Goal: Information Seeking & Learning: Learn about a topic

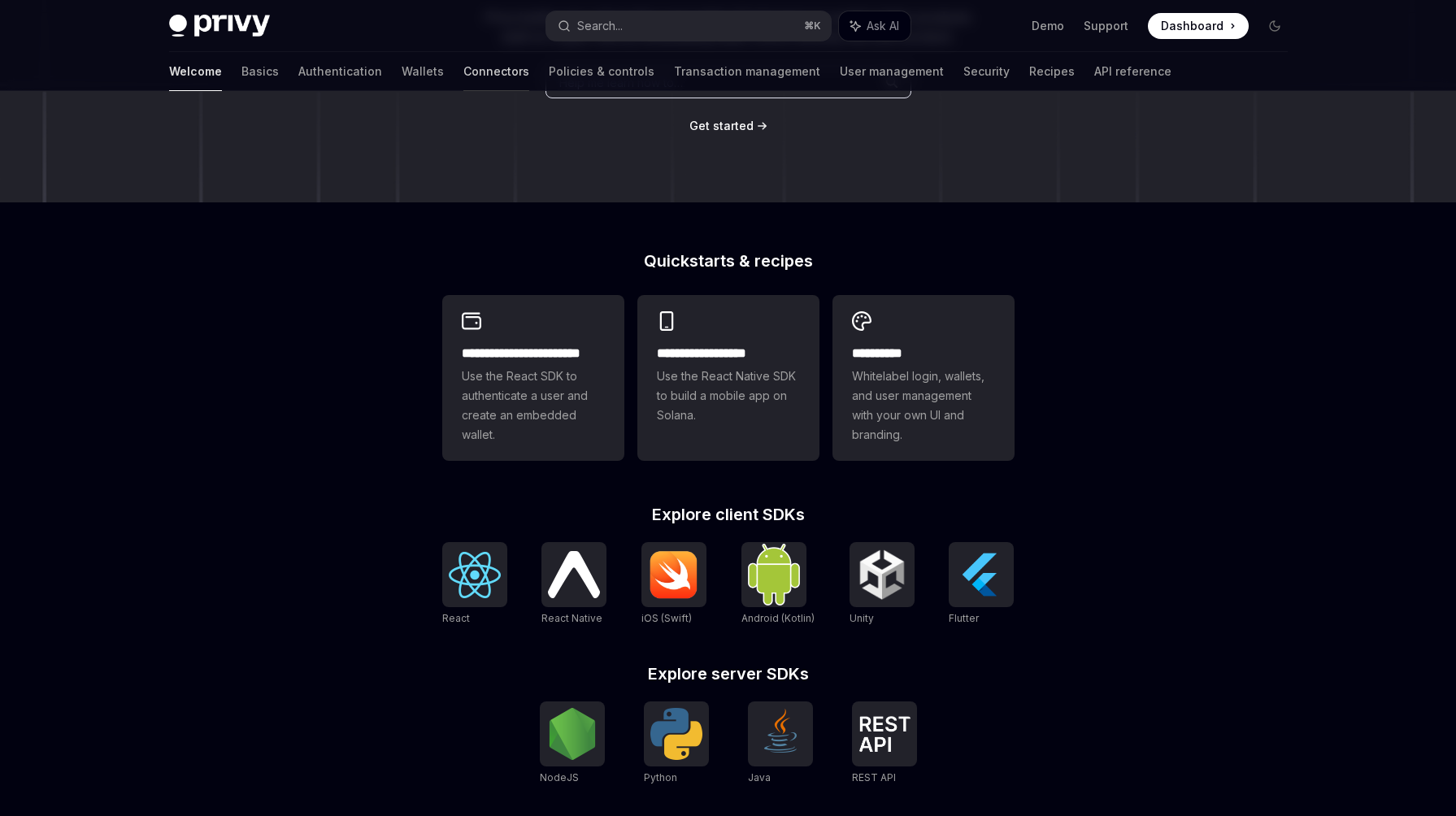
scroll to position [77, 0]
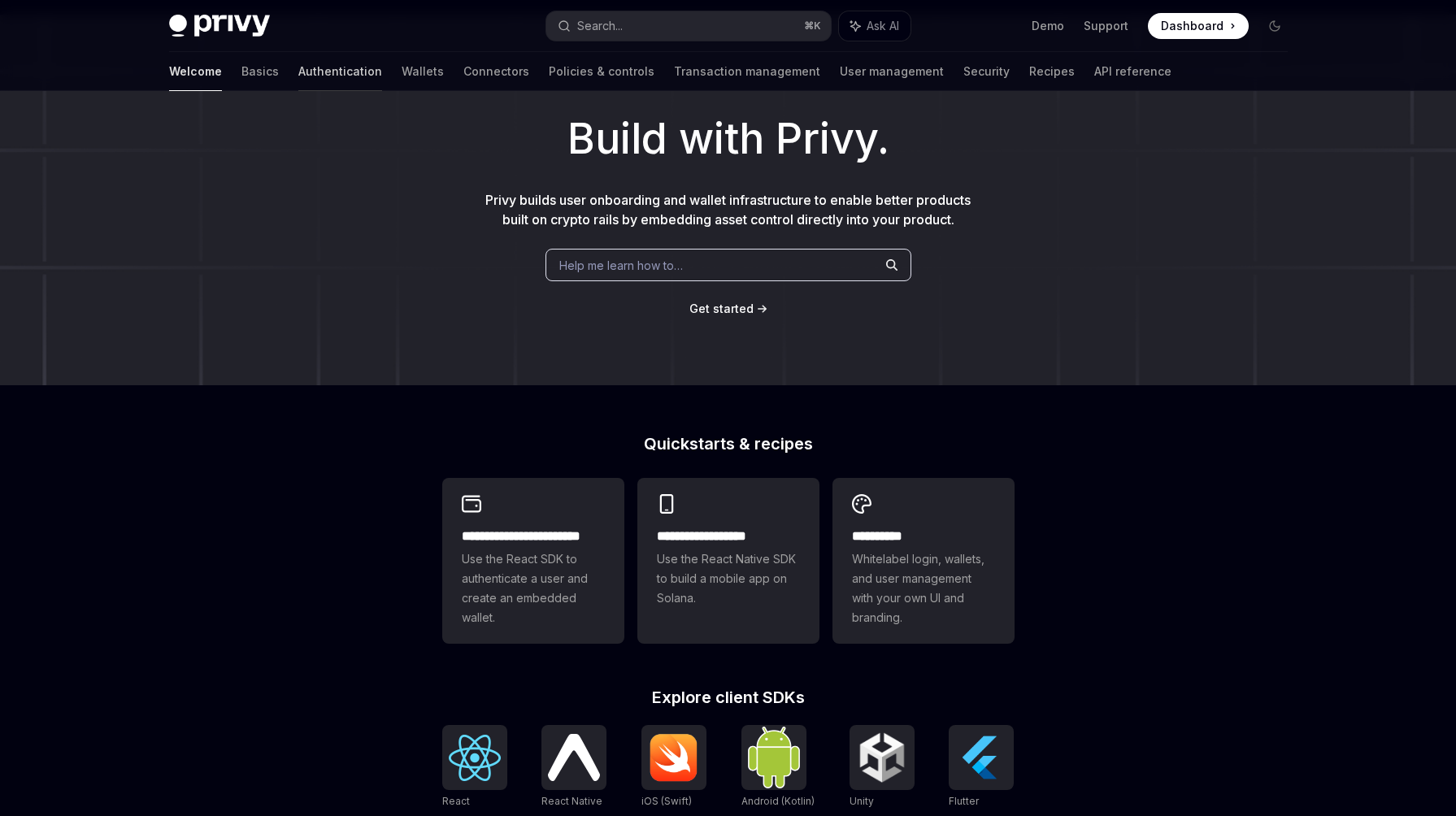
click at [299, 72] on link "Authentication" at bounding box center [340, 72] width 84 height 39
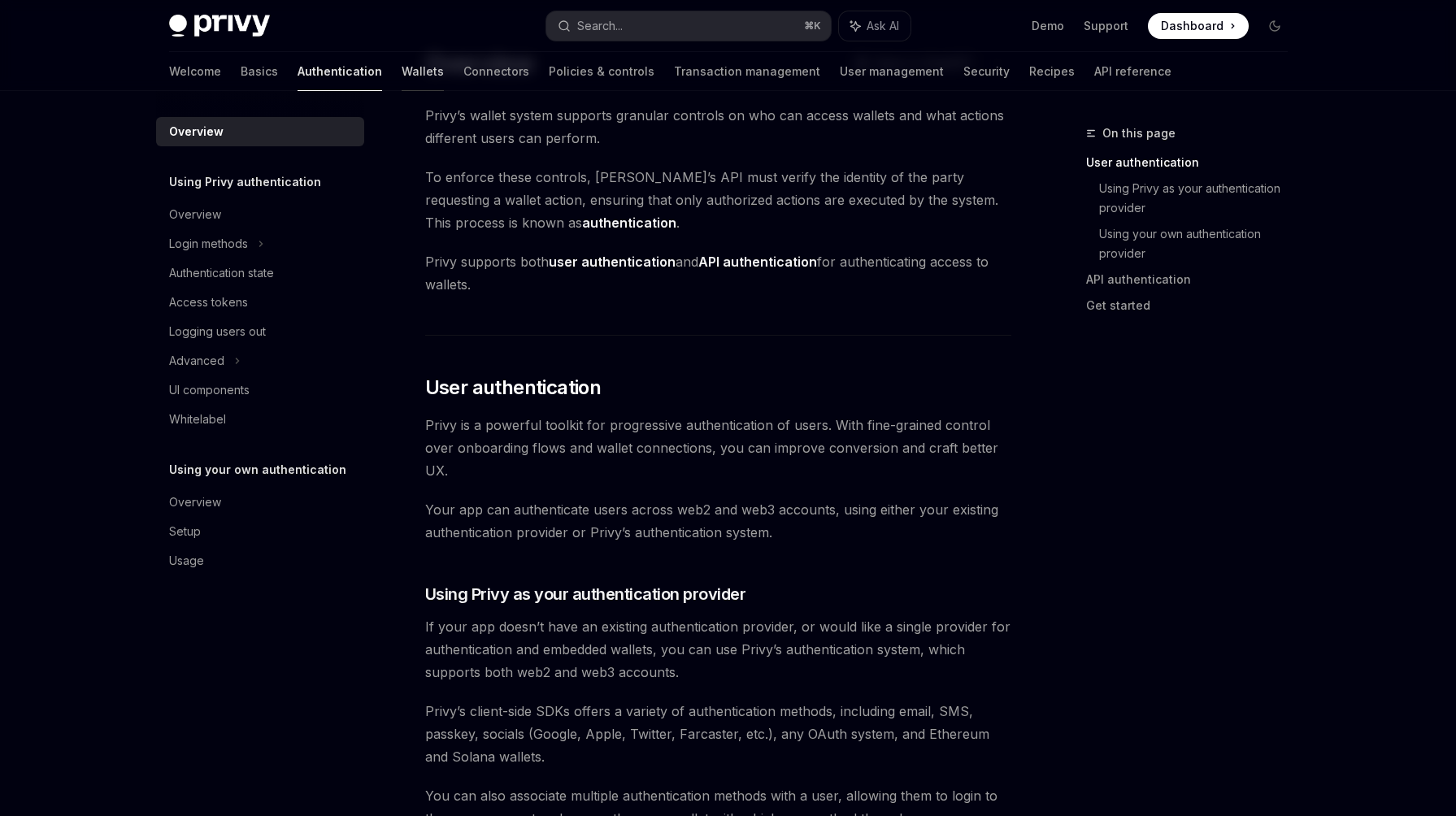
click at [402, 70] on link "Wallets" at bounding box center [423, 72] width 42 height 39
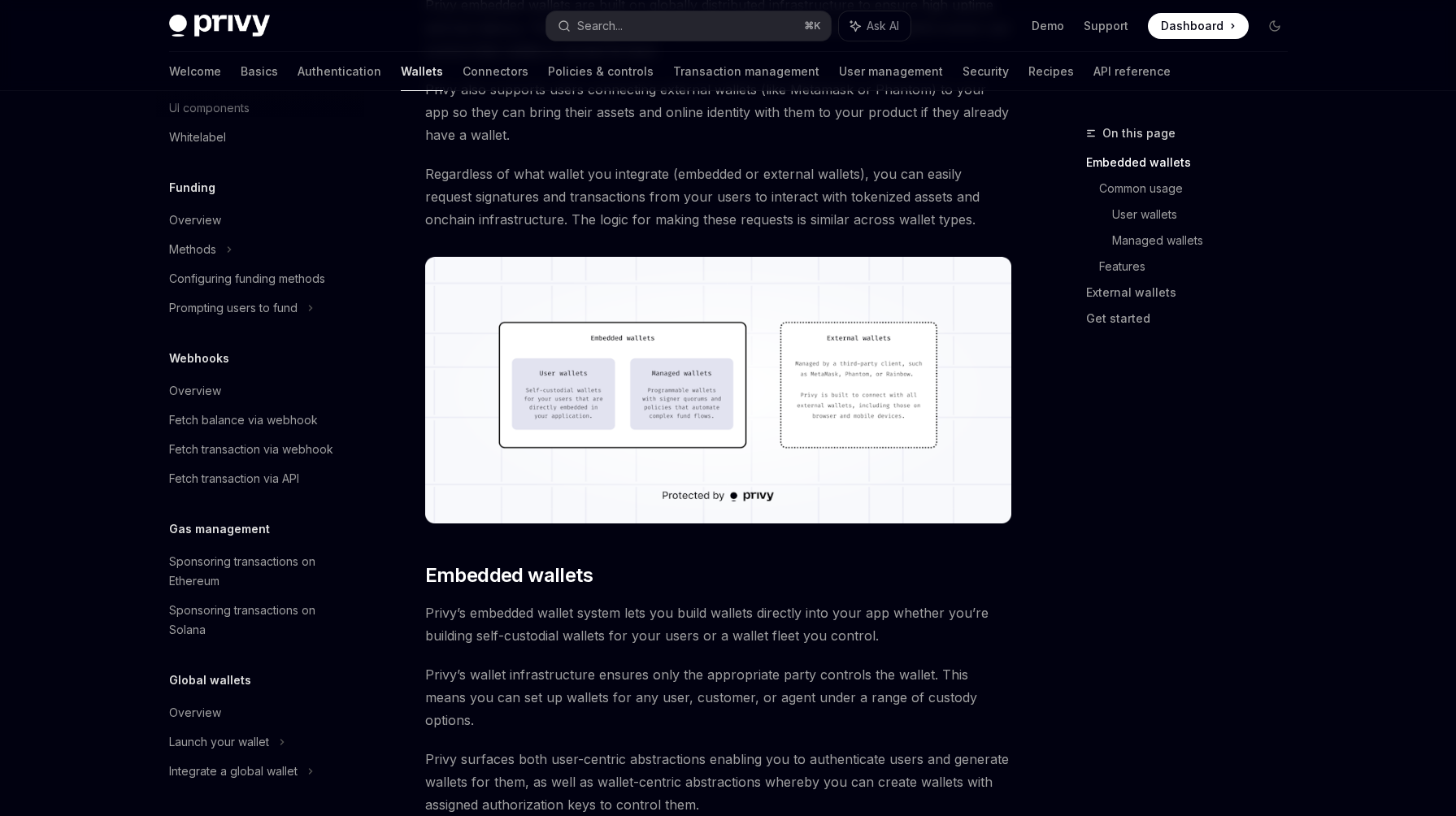
scroll to position [590, 0]
click at [463, 68] on link "Connectors" at bounding box center [496, 72] width 66 height 39
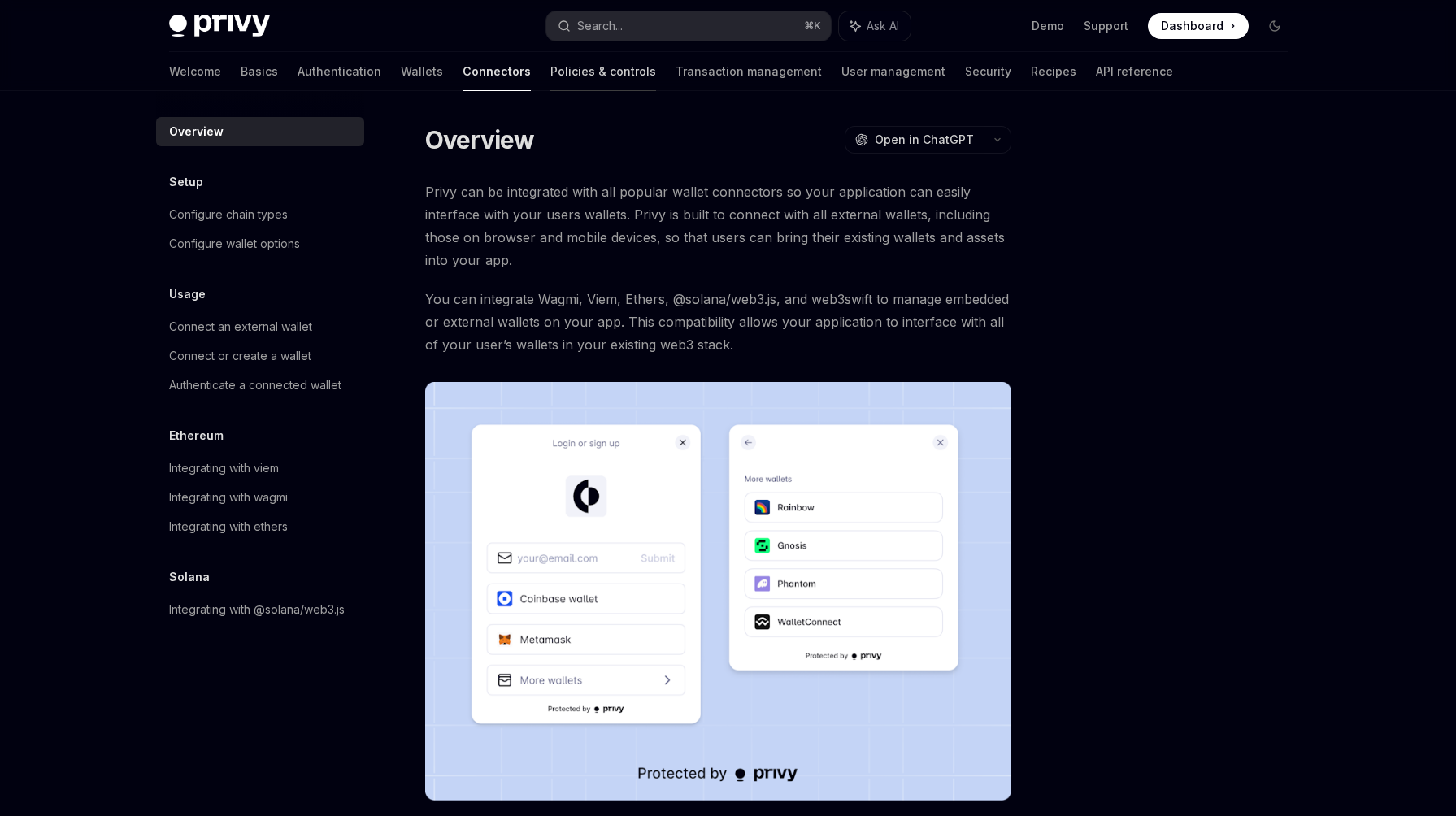
click at [550, 67] on link "Policies & controls" at bounding box center [603, 72] width 106 height 39
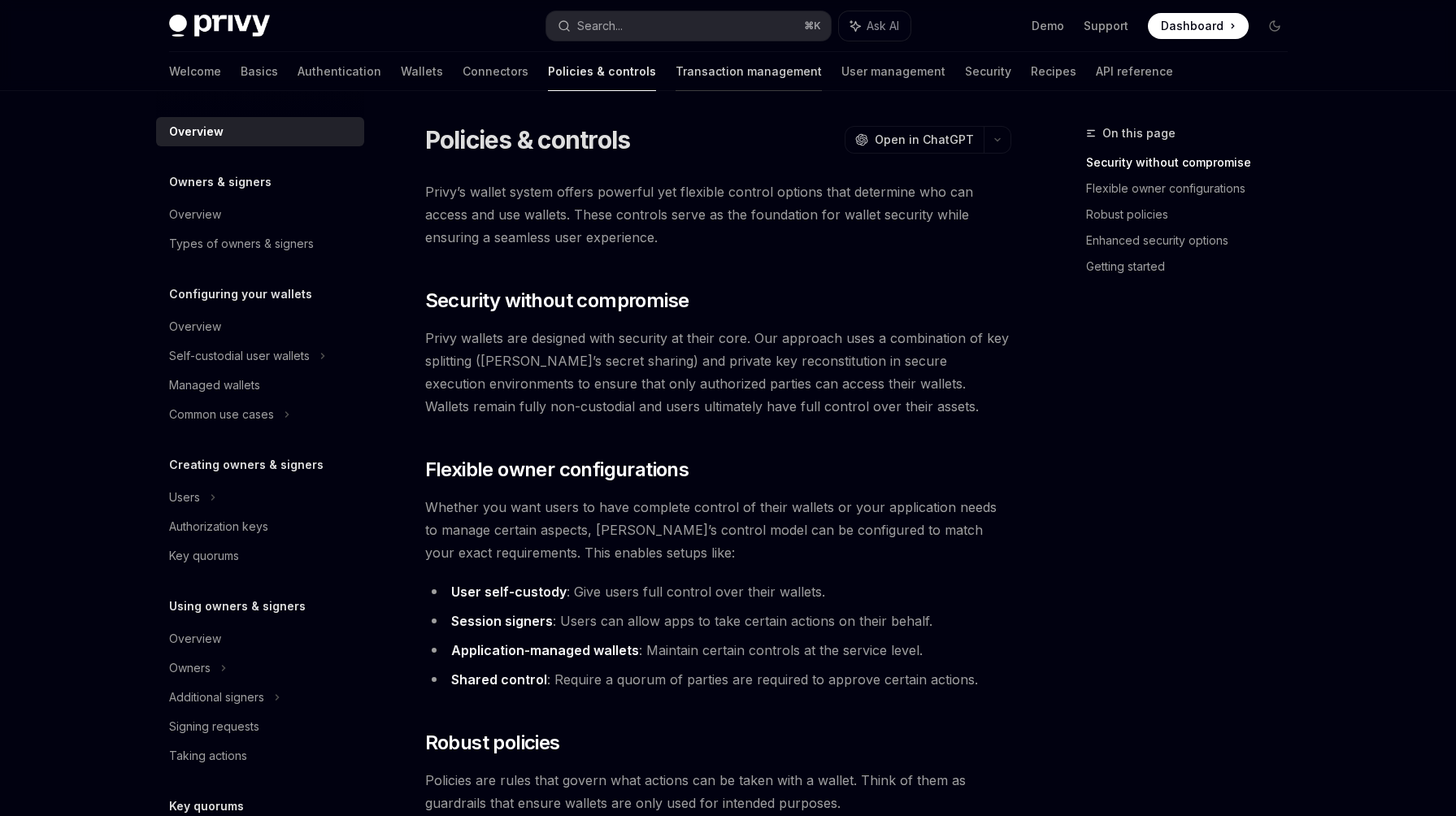
click at [676, 71] on link "Transaction management" at bounding box center [749, 72] width 147 height 39
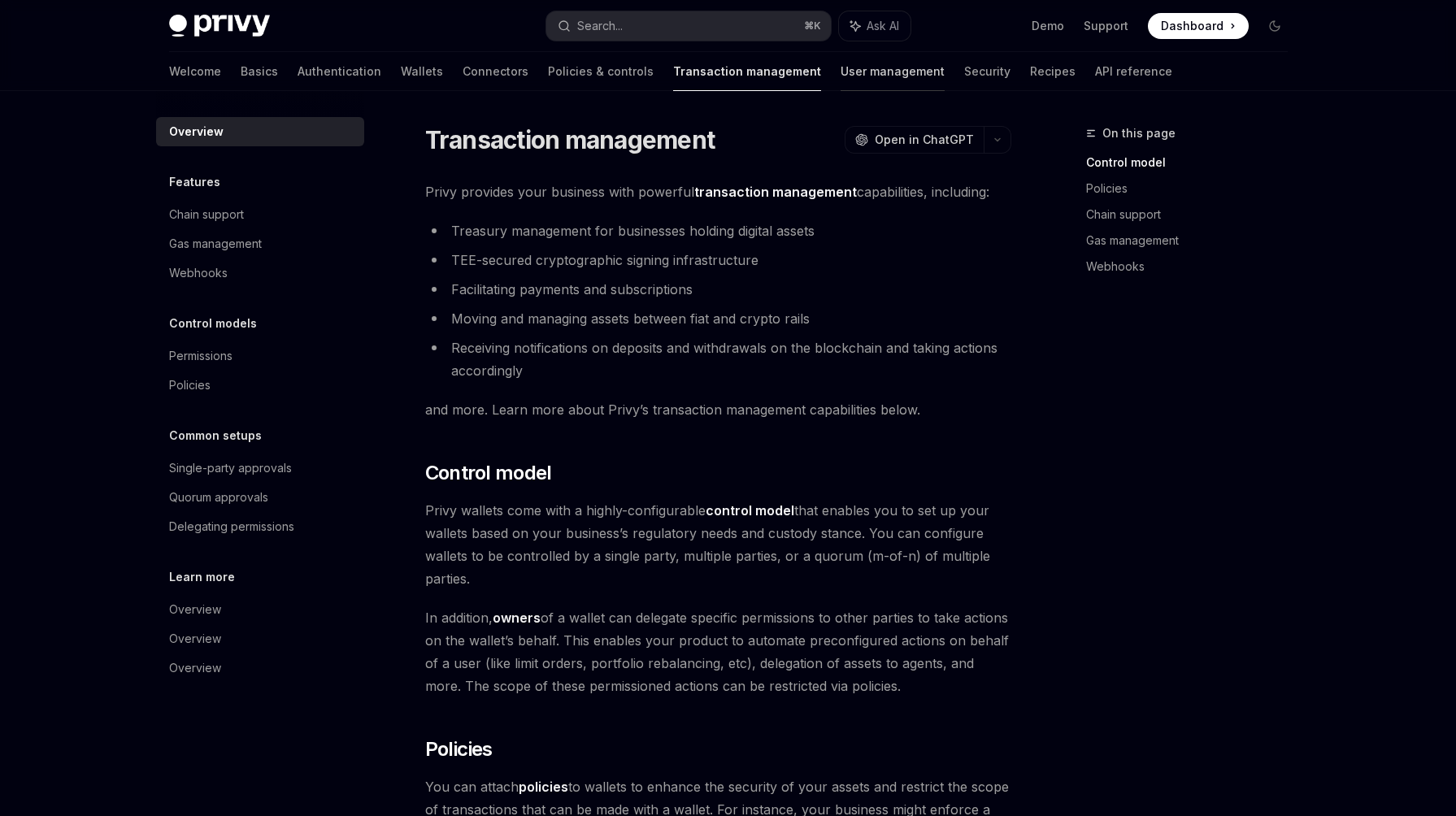
click at [841, 70] on link "User management" at bounding box center [893, 72] width 104 height 39
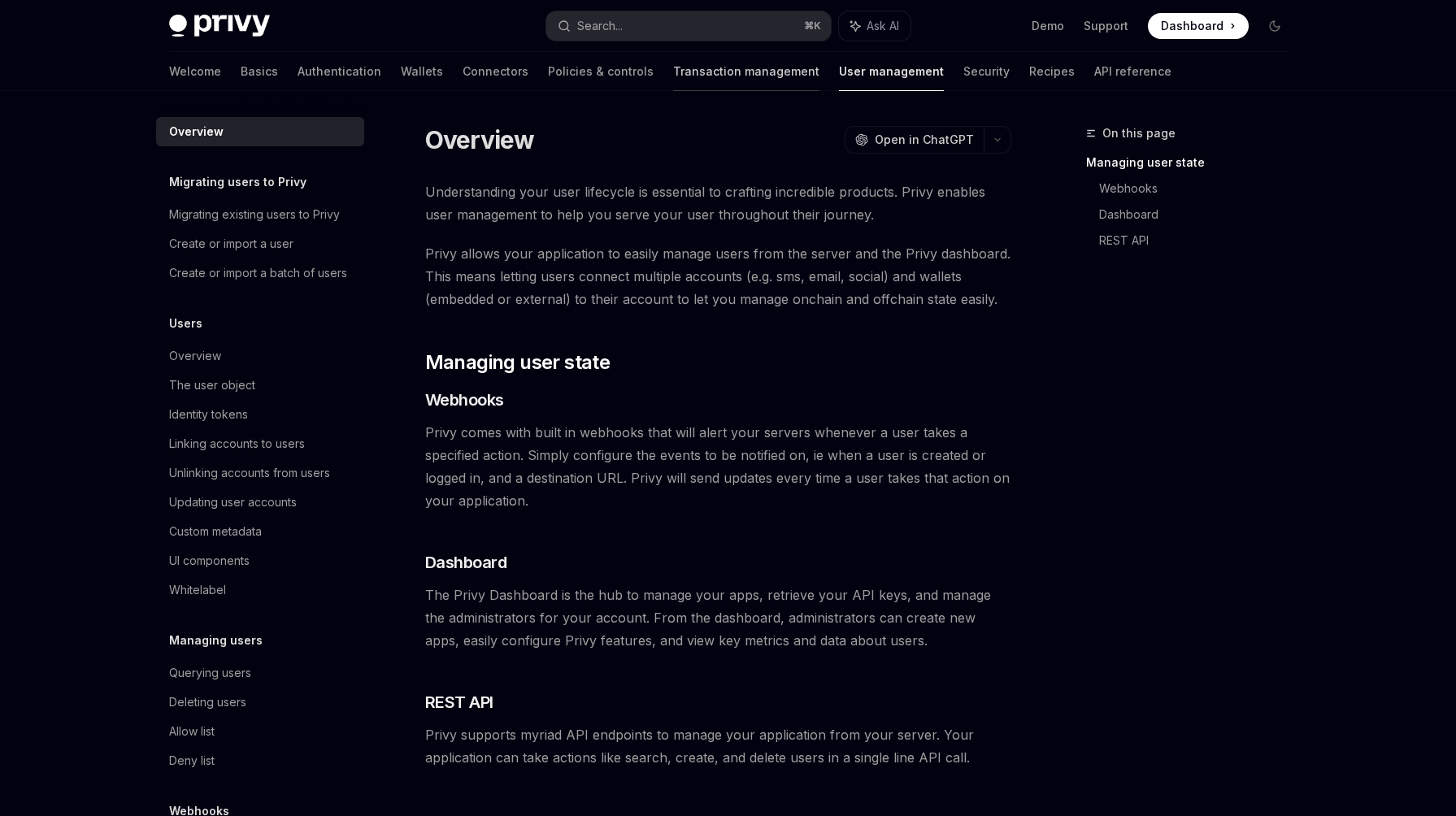
click at [684, 66] on link "Transaction management" at bounding box center [747, 72] width 147 height 39
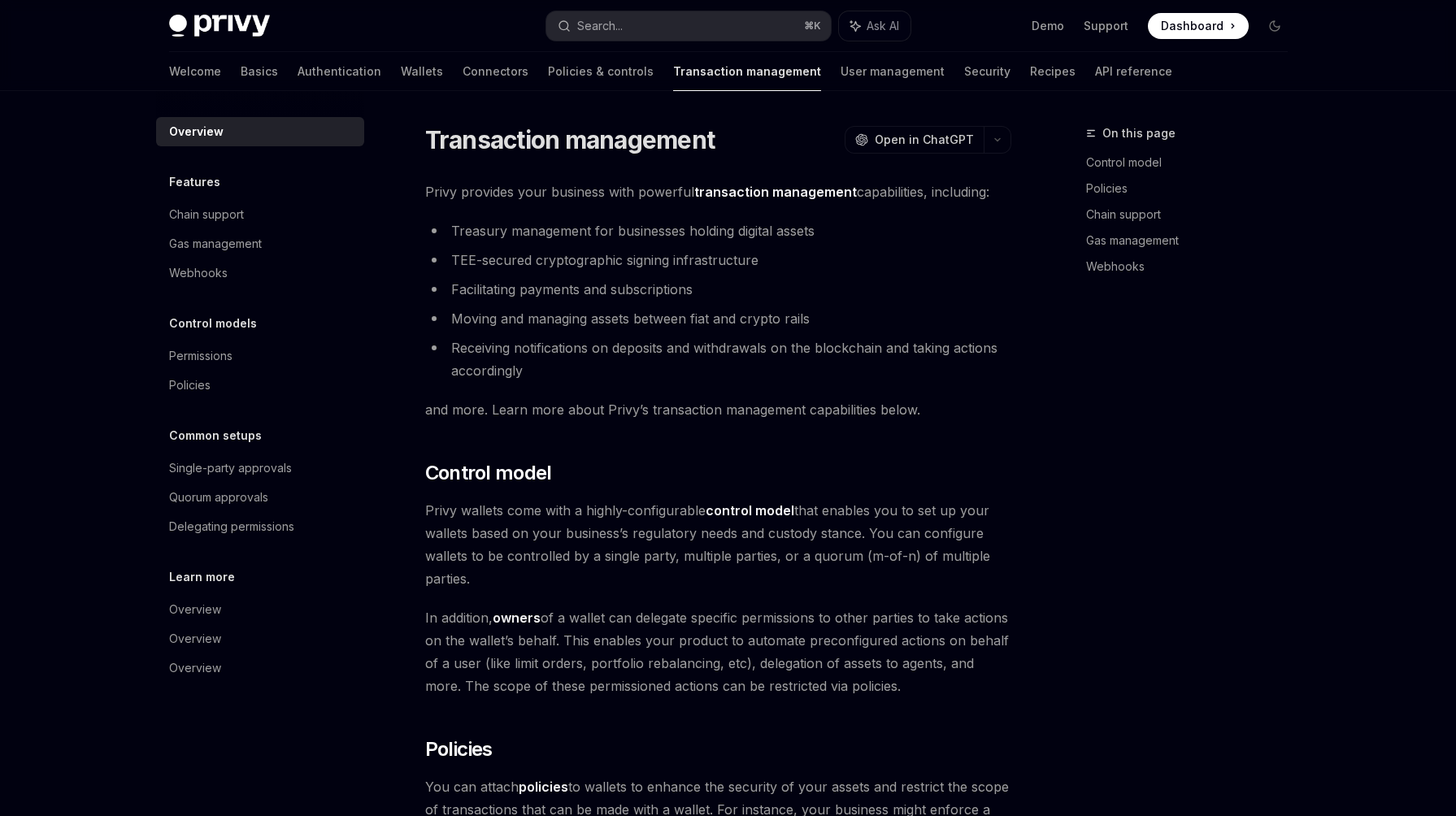
type textarea "*"
